Goal: Contribute content: Contribute content

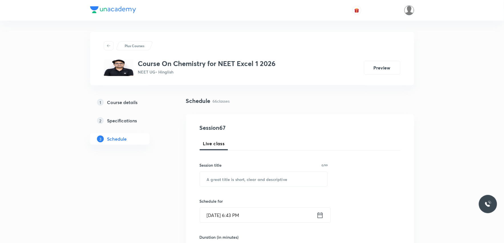
click at [413, 13] on picture at bounding box center [410, 10] width 10 height 10
click at [409, 12] on img at bounding box center [410, 10] width 10 height 10
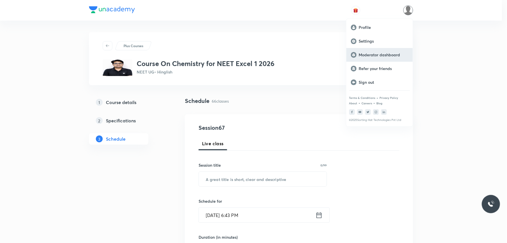
click at [381, 53] on p "Moderator dashboard" at bounding box center [383, 54] width 49 height 5
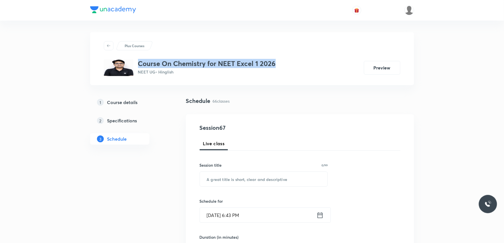
drag, startPoint x: 138, startPoint y: 63, endPoint x: 278, endPoint y: 65, distance: 140.7
click at [278, 65] on div "Course On Chemistry for NEET Excel 1 2026 NEET UG • Hinglish Preview" at bounding box center [252, 67] width 297 height 17
copy h3 "Course On Chemistry for NEET Excel 1 2026"
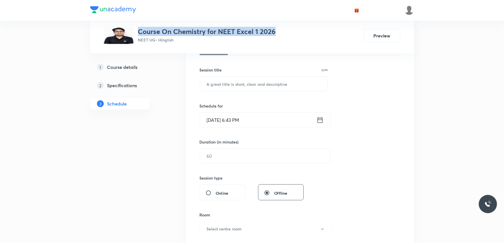
drag, startPoint x: 139, startPoint y: 66, endPoint x: 152, endPoint y: 66, distance: 12.6
click at [139, 66] on div "1 Course details" at bounding box center [130, 67] width 66 height 7
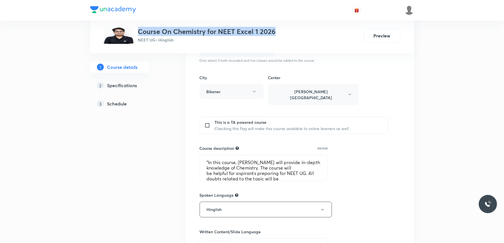
scroll to position [222, 0]
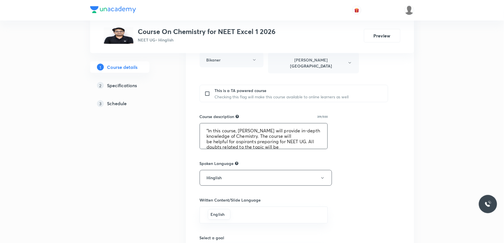
click at [230, 133] on textarea ""In this course, [PERSON_NAME] will provide in-depth knowledge of Chemistry. Th…" at bounding box center [264, 135] width 128 height 25
click at [133, 84] on h5 "Specifications" at bounding box center [122, 85] width 30 height 7
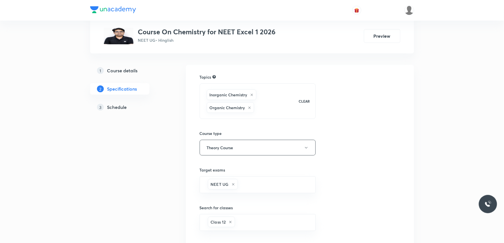
scroll to position [138, 0]
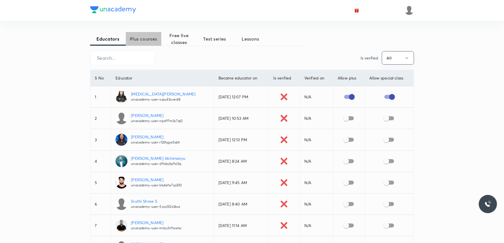
click at [138, 38] on span "Plus courses" at bounding box center [144, 38] width 36 height 7
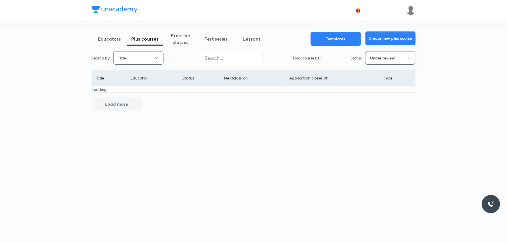
click at [383, 41] on button "Create new plus course" at bounding box center [391, 38] width 50 height 14
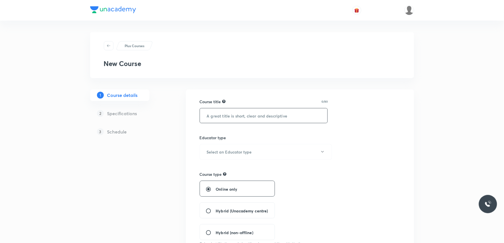
click at [252, 116] on input "text" at bounding box center [264, 115] width 128 height 15
paste input "Course On Chemistry for NEET Excel 1 2026"
type input "Course On Chemistry for NEET Excel 1 2026"
click at [228, 151] on h6 "Select an Educator type" at bounding box center [229, 152] width 45 height 6
click at [227, 169] on span "Unacademy educator" at bounding box center [264, 170] width 125 height 6
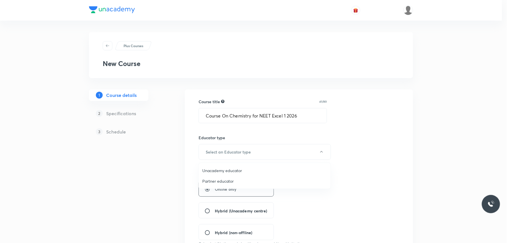
radio input "false"
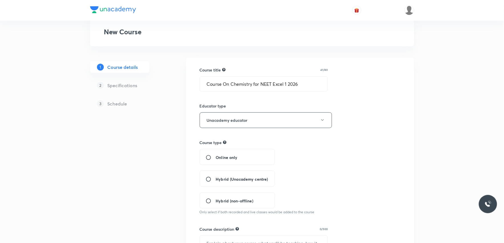
scroll to position [63, 0]
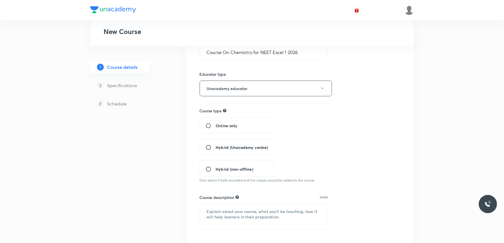
click at [240, 144] on span "Hybrid (Unacademy centre)" at bounding box center [242, 147] width 52 height 6
click at [216, 144] on input "Hybrid (Unacademy centre)" at bounding box center [211, 147] width 10 height 6
radio input "true"
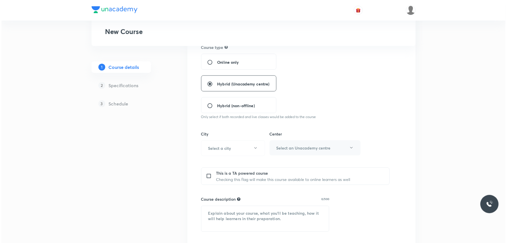
scroll to position [158, 0]
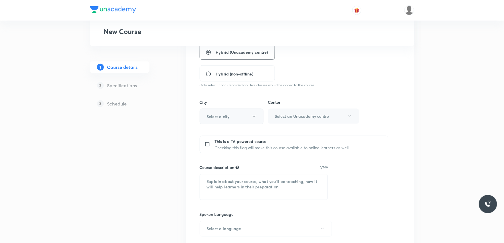
click at [235, 115] on button "Select a city" at bounding box center [232, 116] width 64 height 16
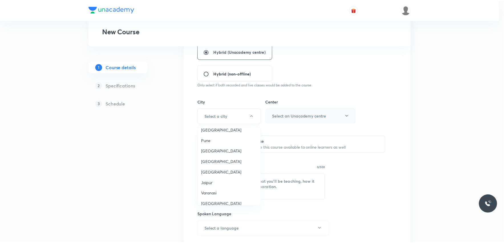
scroll to position [507, 0]
click at [218, 201] on span "Bikaner" at bounding box center [230, 204] width 56 height 6
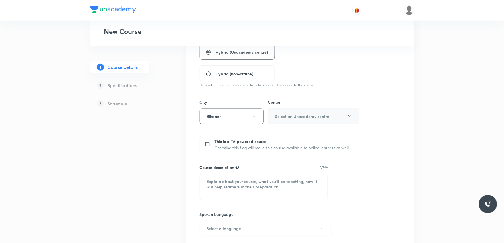
click at [306, 116] on h6 "Select an Unacademy centre" at bounding box center [302, 116] width 54 height 6
click at [300, 136] on span "[PERSON_NAME][GEOGRAPHIC_DATA]" at bounding box center [313, 135] width 84 height 6
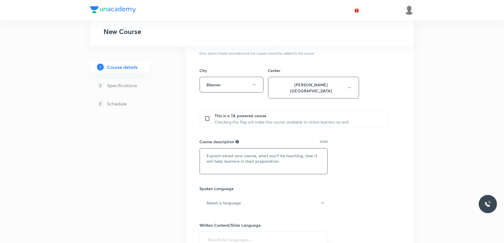
scroll to position [222, 0]
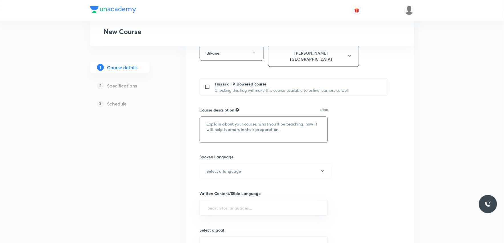
click at [249, 121] on textarea at bounding box center [264, 129] width 128 height 25
paste textarea ""In this course, [PERSON_NAME] will provide in-depth knowledge of Chemistry. Th…"
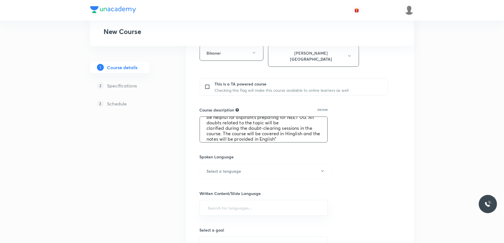
scroll to position [0, 0]
click at [225, 121] on textarea ""In this course, [PERSON_NAME] will provide in-depth knowledge of Chemistry. Th…" at bounding box center [264, 129] width 128 height 25
click at [296, 121] on textarea "In this course, Irshad Ali will provide in-depth knowledge of Chemistry. The co…" at bounding box center [264, 129] width 128 height 25
type textarea "In this course, Dr. Vikas Jakhar will provide in-depth knowledge of Chemistry. …"
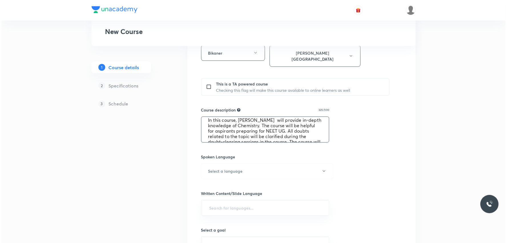
scroll to position [21, 0]
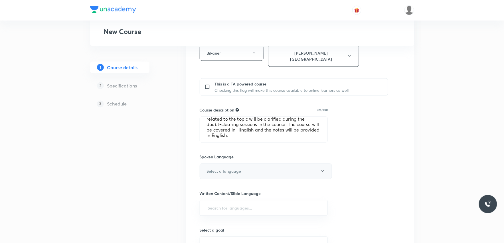
click at [249, 165] on button "Select a language" at bounding box center [266, 171] width 132 height 16
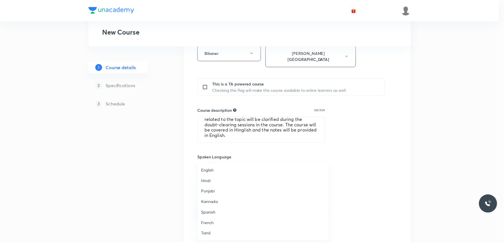
scroll to position [169, 0]
click at [214, 233] on span "Hinglish" at bounding box center [264, 233] width 125 height 6
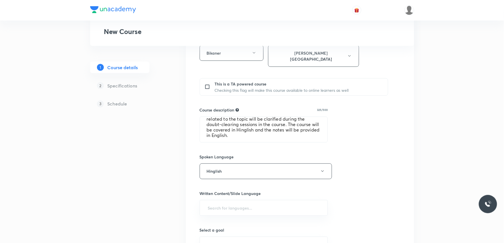
scroll to position [285, 0]
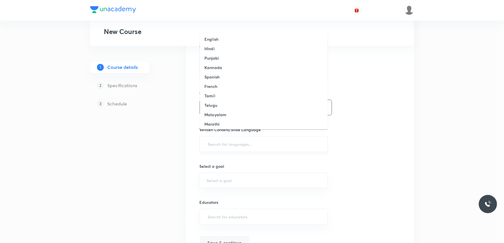
click at [248, 142] on input "text" at bounding box center [264, 144] width 114 height 11
click at [243, 122] on li "Hinglish" at bounding box center [264, 122] width 128 height 9
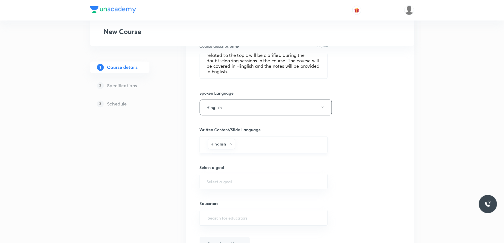
scroll to position [315, 0]
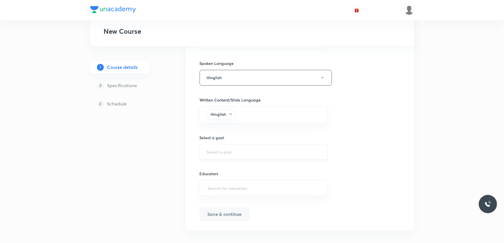
click at [234, 149] on input "text" at bounding box center [264, 151] width 114 height 5
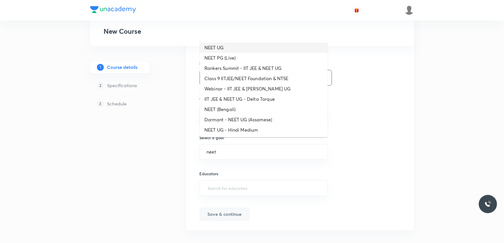
click at [227, 47] on li "NEET UG" at bounding box center [264, 48] width 128 height 10
type input "NEET UG"
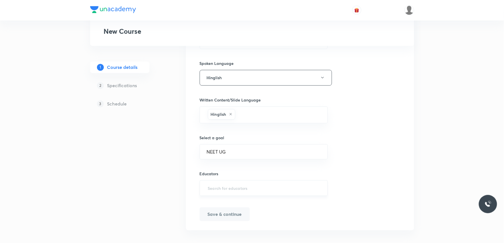
click at [231, 183] on input "text" at bounding box center [264, 188] width 114 height 11
click at [250, 183] on input "text" at bounding box center [264, 188] width 114 height 11
paste input "unacademy-user-14Q9UVSZQKMQ"
type input "unacademy-user-14Q9UVSZQKMQ"
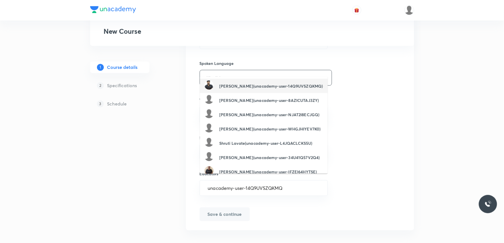
click at [256, 86] on h6 "Vikas Jakhar(unacademy-user-14Q9UVSZQKMQ)" at bounding box center [271, 86] width 104 height 6
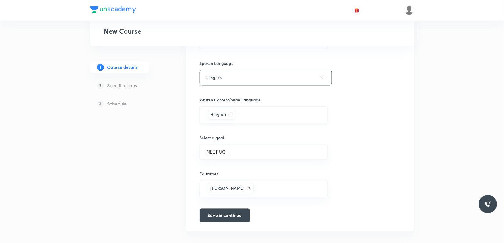
scroll to position [316, 0]
click at [213, 210] on button "Save & continue" at bounding box center [225, 214] width 50 height 14
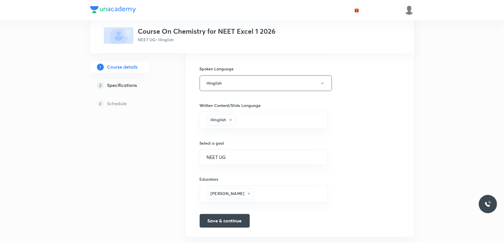
scroll to position [323, 0]
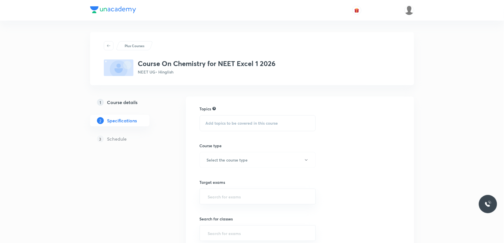
scroll to position [63, 0]
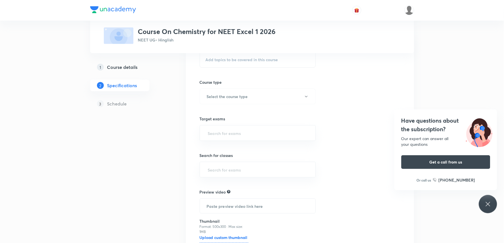
click at [488, 205] on icon at bounding box center [488, 203] width 7 height 7
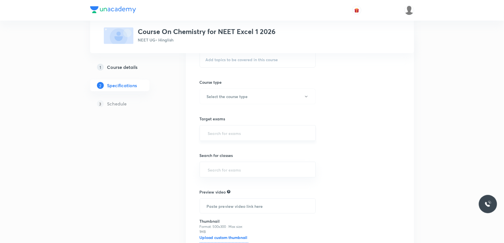
scroll to position [32, 0]
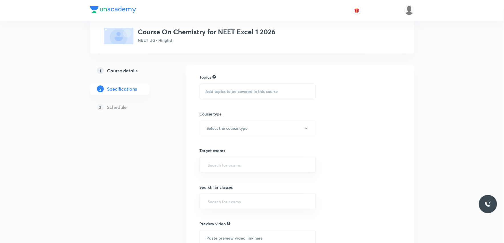
click at [251, 95] on div "Add topics to be covered in this course" at bounding box center [258, 91] width 116 height 16
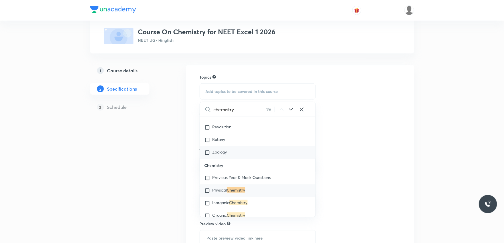
scroll to position [838, 0]
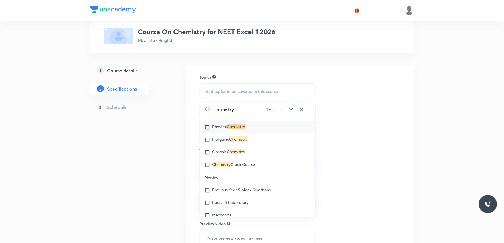
type input "chemistry"
click at [230, 127] on mark "Chemistry" at bounding box center [236, 126] width 18 height 5
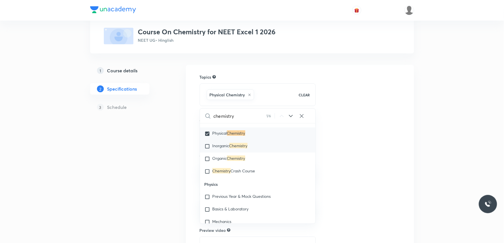
click at [226, 142] on div "Inorganic Chemistry" at bounding box center [258, 146] width 116 height 13
checkbox input "true"
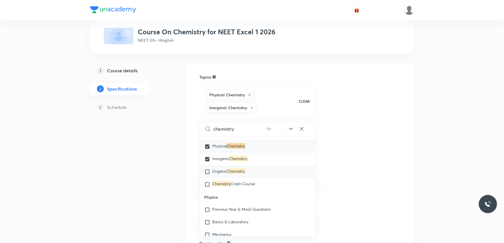
click at [223, 167] on div "Organic Chemistry" at bounding box center [258, 171] width 116 height 13
checkbox input "true"
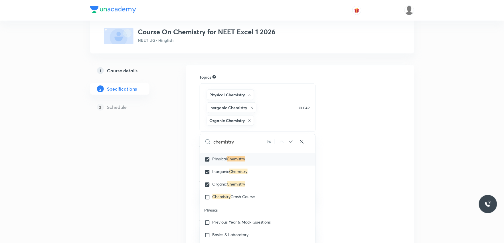
click at [348, 128] on div "Topics Physical Chemistry Inorganic Chemistry Organic Chemistry CLEAR chemistry…" at bounding box center [300, 203] width 201 height 258
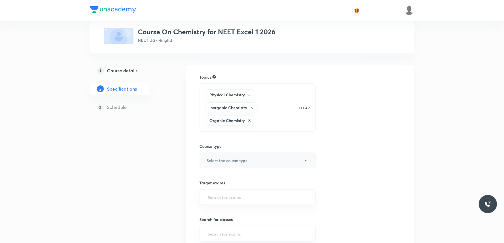
click at [251, 158] on button "Select the course type" at bounding box center [258, 160] width 116 height 16
click at [220, 187] on span "Theory Course" at bounding box center [264, 190] width 125 height 6
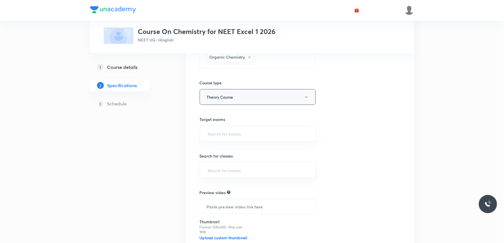
scroll to position [127, 0]
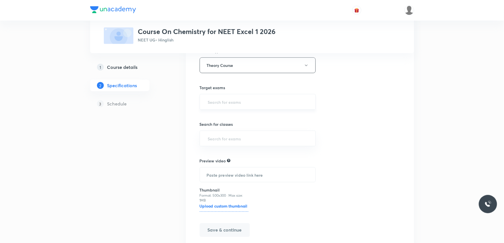
click at [258, 108] on div "​" at bounding box center [258, 102] width 116 height 16
type input "neet"
click at [225, 117] on li "NEET UG" at bounding box center [258, 118] width 116 height 10
click at [232, 137] on input "text" at bounding box center [258, 139] width 102 height 11
click at [221, 166] on li "Class 12" at bounding box center [258, 166] width 116 height 10
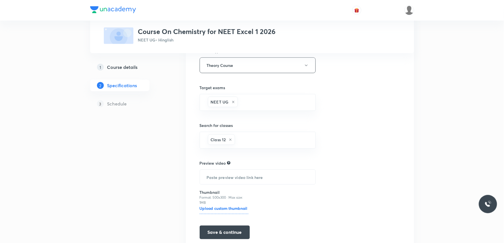
scroll to position [151, 0]
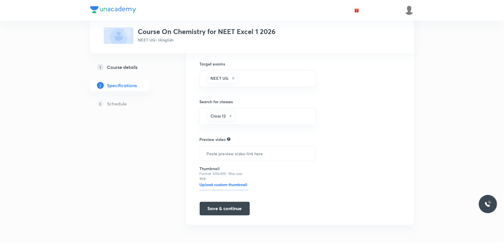
click at [228, 184] on h6 "Upload custom thumbnail" at bounding box center [224, 185] width 49 height 9
click at [0, 0] on input "Upload custom thumbnail" at bounding box center [0, 0] width 0 height 0
click at [226, 210] on button "Save & continue" at bounding box center [225, 208] width 50 height 14
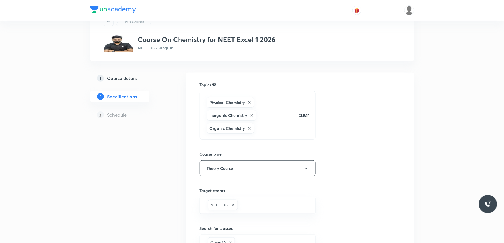
scroll to position [0, 0]
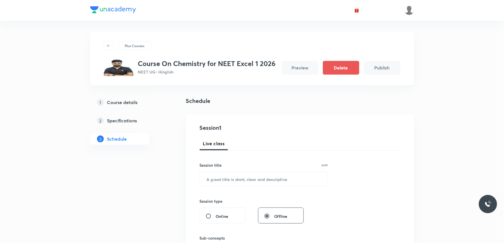
scroll to position [63, 0]
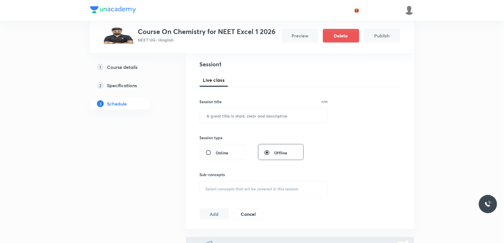
click at [378, 83] on div "Live class" at bounding box center [300, 80] width 201 height 14
click at [260, 115] on input "text" at bounding box center [264, 115] width 128 height 15
click at [379, 92] on div "Session 1 Live class Session title 0/99 ​ Session type Online Offline Sub-conce…" at bounding box center [300, 139] width 201 height 159
click at [282, 116] on input "text" at bounding box center [264, 115] width 128 height 15
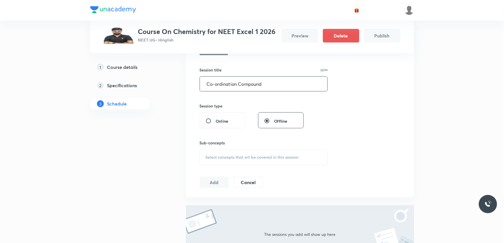
type input "Co-ordination Compound"
click at [284, 155] on span "Select concepts that wil be covered in this session" at bounding box center [252, 157] width 93 height 5
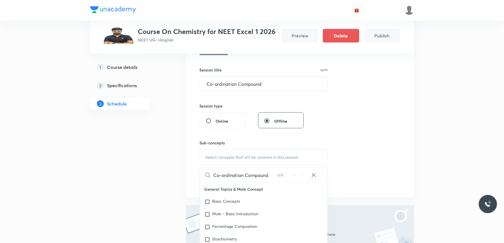
click at [222, 179] on input "Co-ordination Compound" at bounding box center [246, 174] width 64 height 15
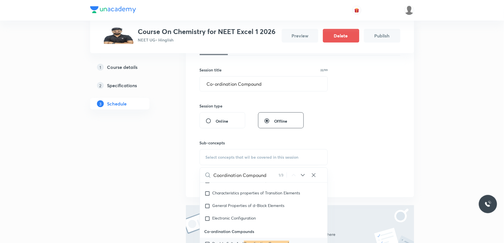
scroll to position [127, 0]
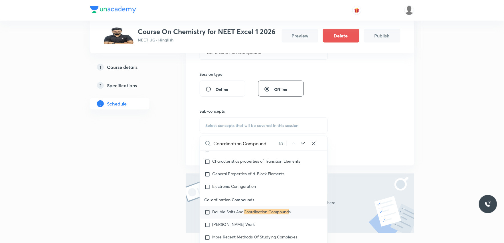
type input "Coordination Compound"
click at [246, 214] on mark "Coordination Compound" at bounding box center [266, 211] width 45 height 5
checkbox input "true"
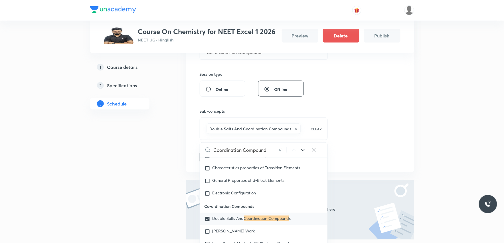
click at [381, 119] on div "Session 1 Live class Session title 22/99 Co-ordination Compound ​ Session type …" at bounding box center [300, 80] width 201 height 166
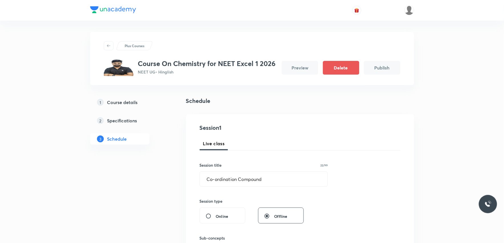
scroll to position [95, 0]
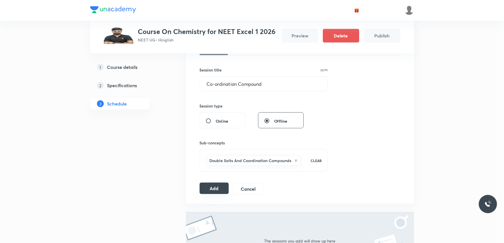
click at [220, 189] on button "Add" at bounding box center [214, 187] width 29 height 11
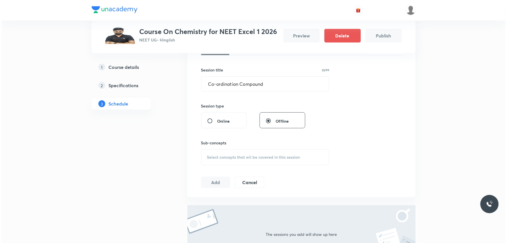
scroll to position [0, 0]
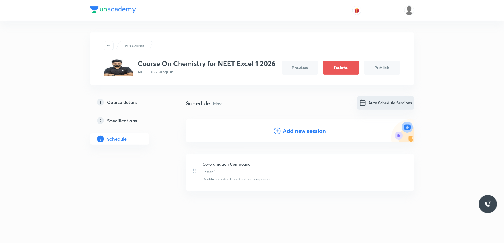
click at [384, 101] on button "Auto Schedule Sessions" at bounding box center [386, 103] width 57 height 14
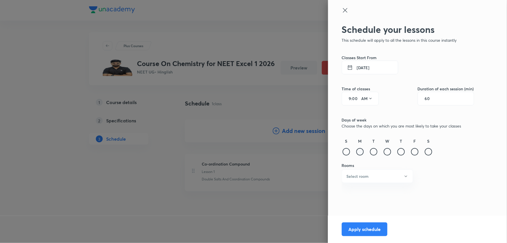
click at [361, 150] on div at bounding box center [359, 151] width 7 height 7
click at [377, 152] on div at bounding box center [373, 151] width 7 height 7
click at [388, 152] on div at bounding box center [387, 151] width 7 height 7
click at [400, 151] on div at bounding box center [400, 151] width 7 height 7
click at [413, 152] on div at bounding box center [414, 151] width 7 height 7
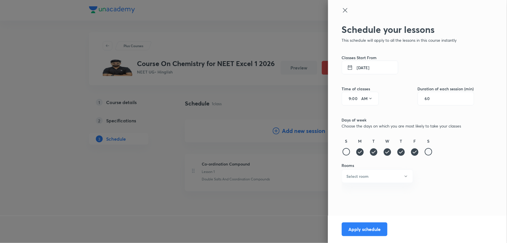
click at [426, 153] on div at bounding box center [428, 151] width 7 height 7
click at [437, 98] on div "60" at bounding box center [446, 99] width 56 height 14
click at [430, 99] on input "60" at bounding box center [430, 98] width 11 height 5
type input "70"
click at [368, 68] on button "5 Sep 2025" at bounding box center [370, 67] width 56 height 14
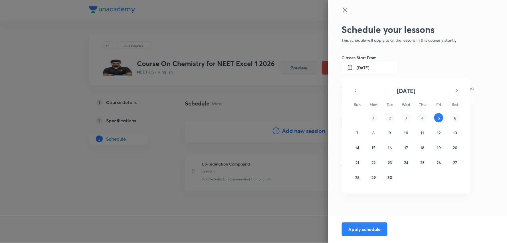
click at [455, 119] on abbr "6" at bounding box center [455, 117] width 2 height 5
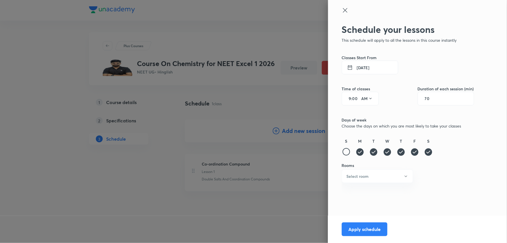
click at [351, 99] on input "9" at bounding box center [347, 98] width 7 height 5
type input "10"
type input "45"
click at [384, 175] on button "Select room" at bounding box center [377, 175] width 71 height 13
click at [359, 179] on span "201" at bounding box center [378, 180] width 64 height 6
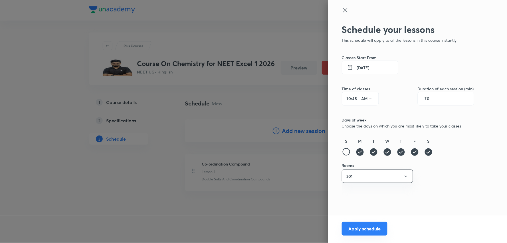
click at [366, 225] on button "Apply schedule" at bounding box center [365, 228] width 46 height 14
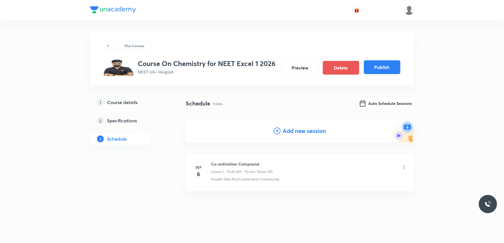
click at [387, 67] on button "Publish" at bounding box center [382, 67] width 37 height 14
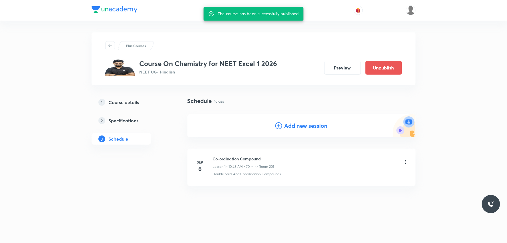
click at [319, 187] on div "Sep 6 Co-ordination Compound Lesson 1 • 10:45 AM • 70 min • Room 201 Double Sal…" at bounding box center [301, 169] width 228 height 47
